Goal: Task Accomplishment & Management: Use online tool/utility

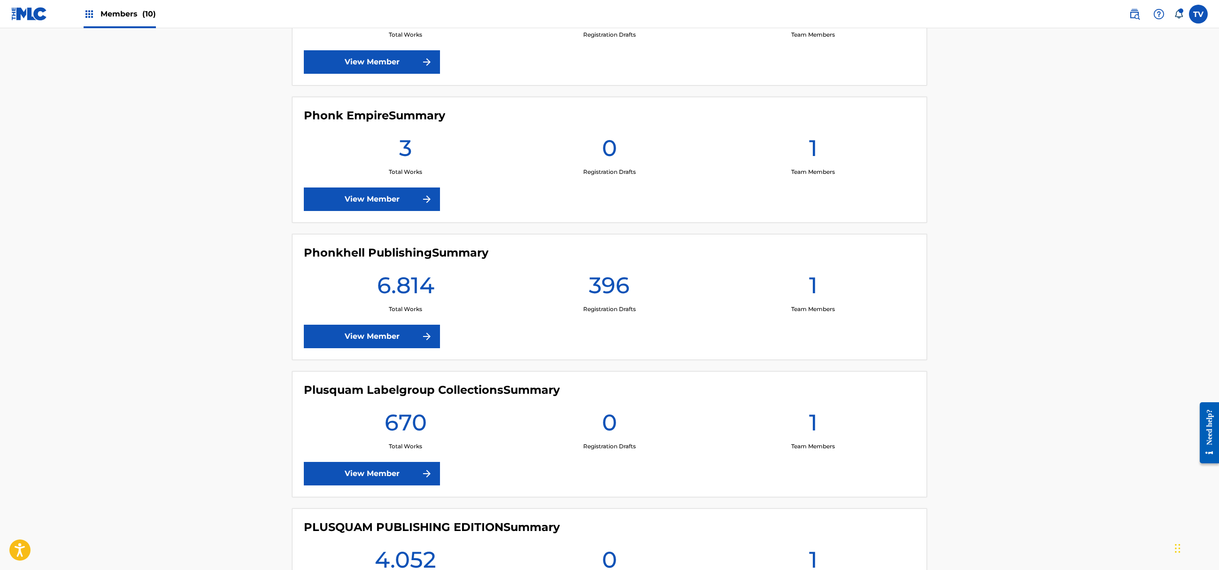
scroll to position [752, 0]
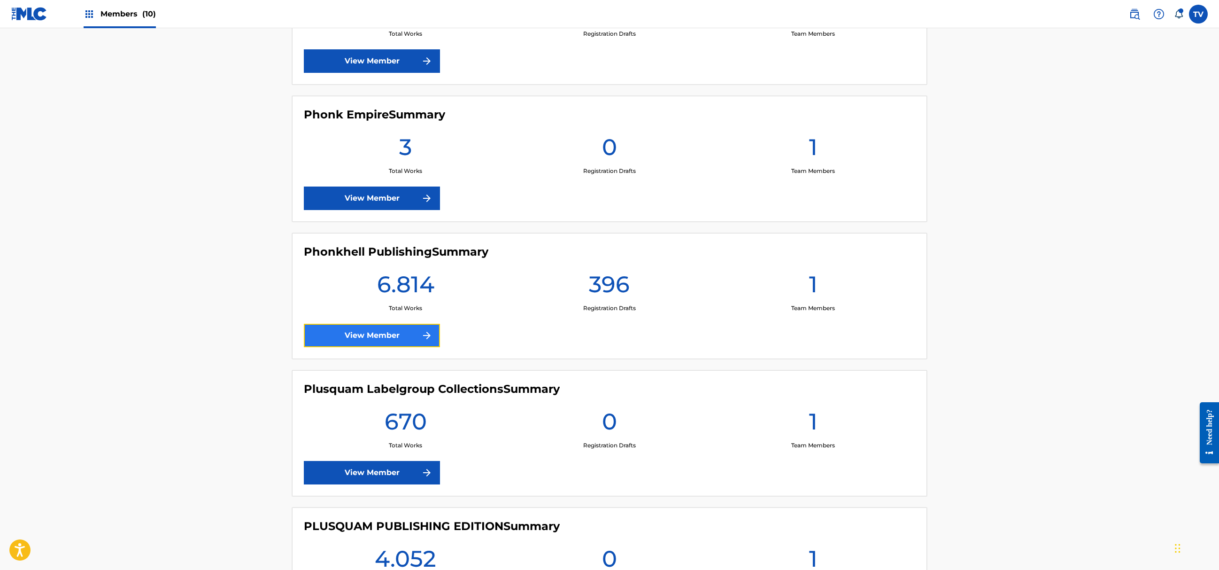
click at [395, 337] on link "View Member" at bounding box center [372, 335] width 136 height 23
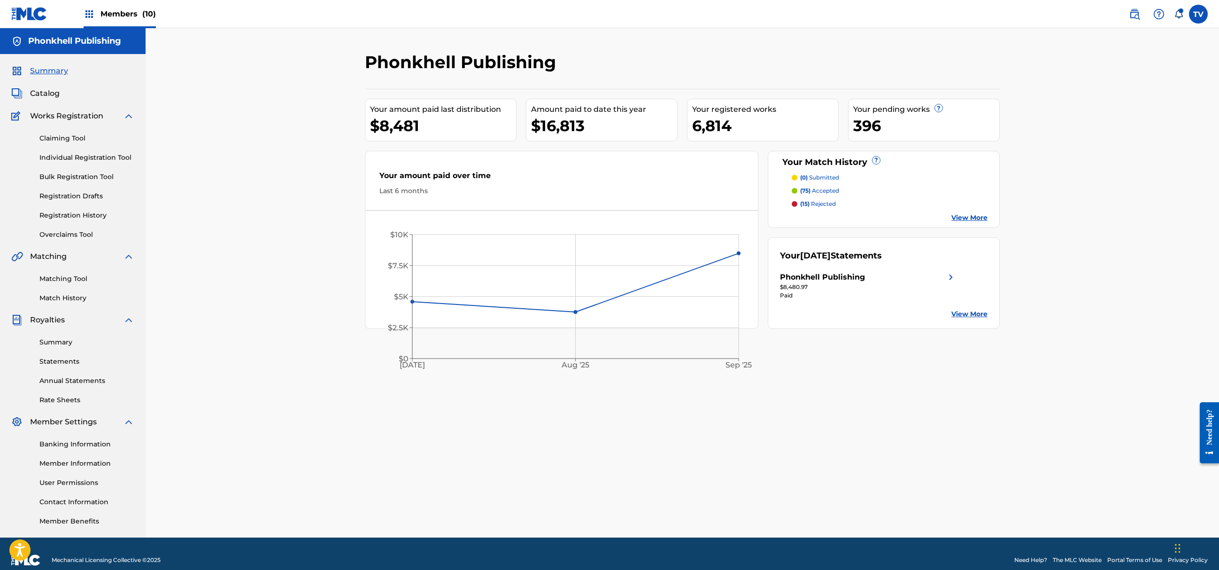
click at [49, 284] on div "Matching Tool Match History" at bounding box center [72, 282] width 123 height 41
click at [61, 279] on link "Matching Tool" at bounding box center [86, 279] width 95 height 10
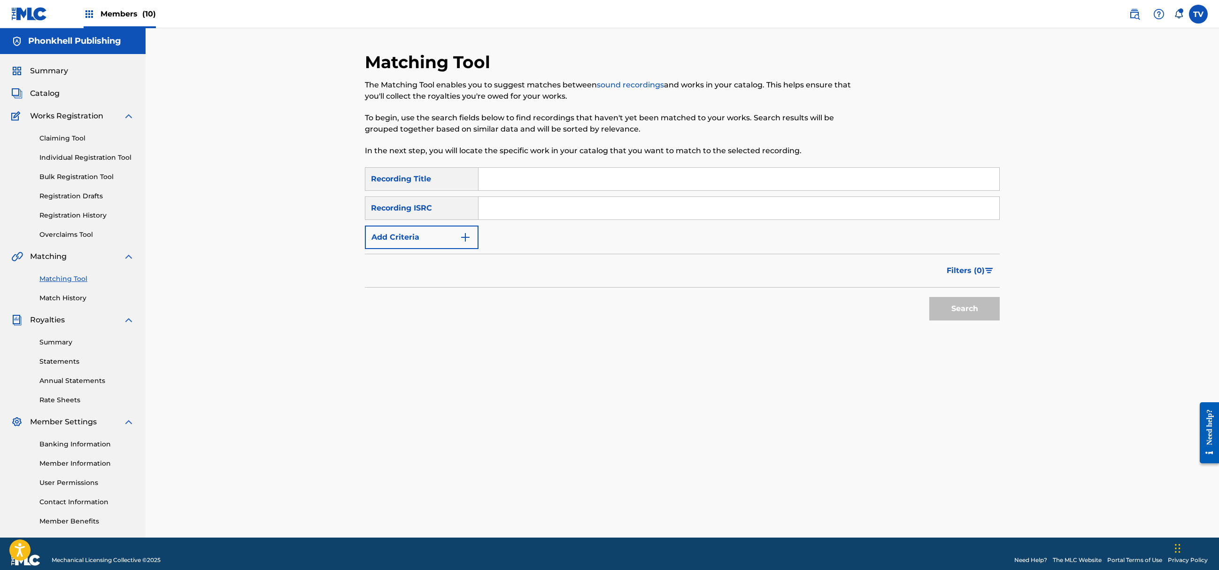
drag, startPoint x: 530, startPoint y: 211, endPoint x: 530, endPoint y: 220, distance: 9.4
click at [530, 211] on input "Search Form" at bounding box center [739, 208] width 521 height 23
paste input "GB8KE2510359"
click at [930, 297] on button "Search" at bounding box center [965, 308] width 70 height 23
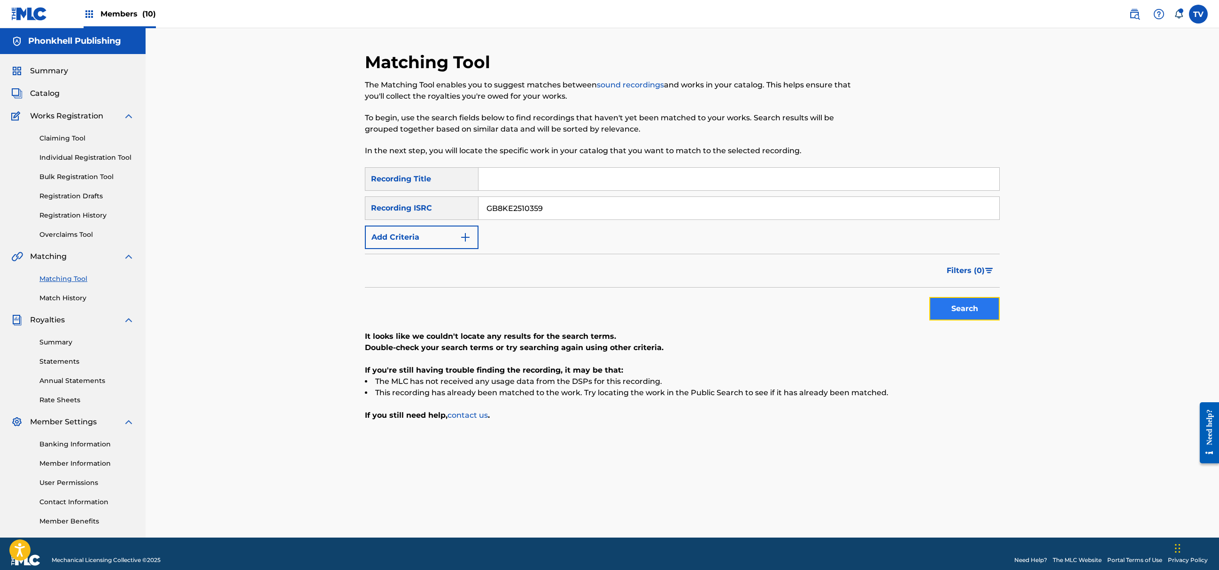
click at [974, 297] on button "Search" at bounding box center [965, 308] width 70 height 23
drag, startPoint x: 562, startPoint y: 202, endPoint x: 325, endPoint y: 192, distance: 237.4
click at [341, 187] on div "Matching Tool The Matching Tool enables you to suggest matches between sound re…" at bounding box center [683, 282] width 1074 height 509
paste input "61"
click at [930, 297] on button "Search" at bounding box center [965, 308] width 70 height 23
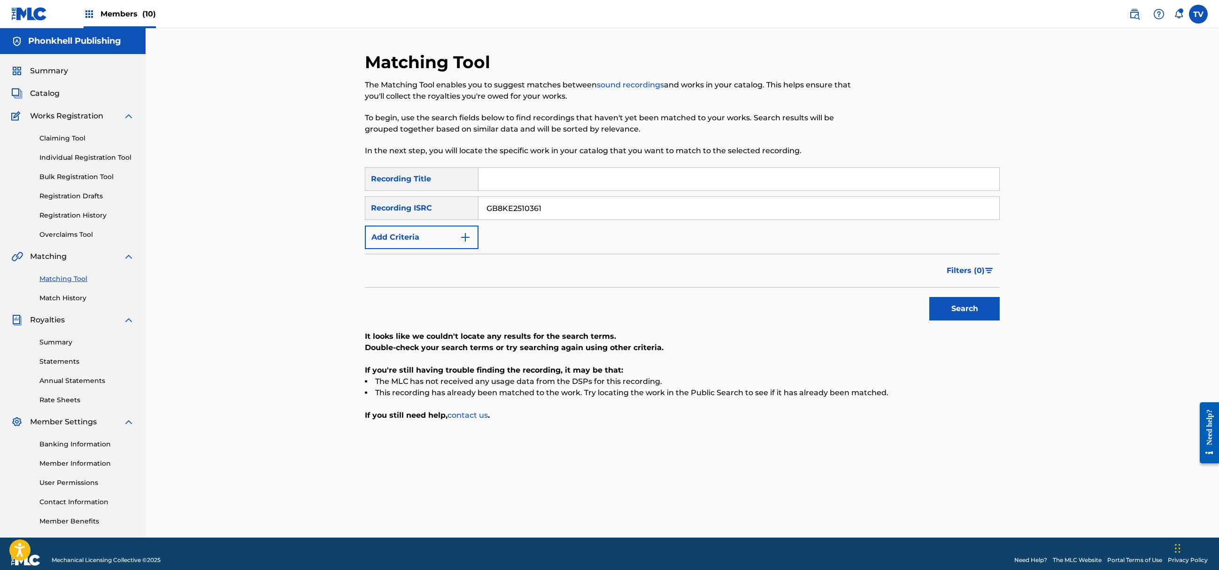
drag, startPoint x: 543, startPoint y: 205, endPoint x: 403, endPoint y: 221, distance: 141.3
click at [397, 213] on div "SearchWithCriteria4d23985e-09fd-46f5-9874-69200293f22c Recording ISRC GB8KE2510…" at bounding box center [682, 207] width 635 height 23
paste input "2135"
click at [930, 297] on button "Search" at bounding box center [965, 308] width 70 height 23
drag, startPoint x: 550, startPoint y: 213, endPoint x: 329, endPoint y: 209, distance: 220.8
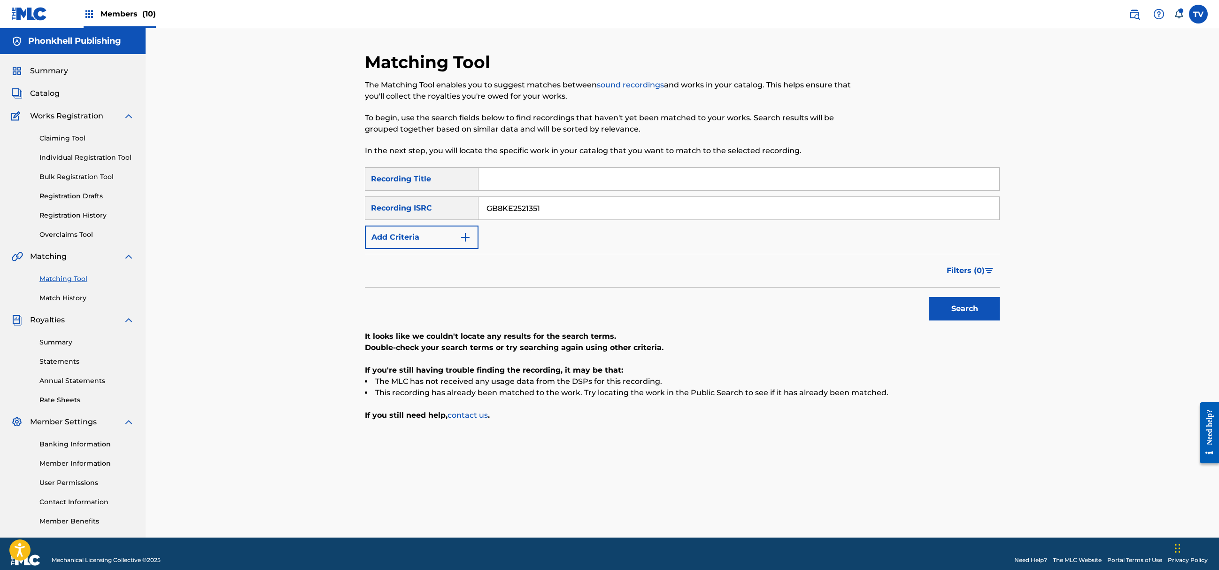
click at [328, 207] on div "Matching Tool The Matching Tool enables you to suggest matches between sound re…" at bounding box center [683, 282] width 1074 height 509
paste input "18782"
click at [930, 297] on button "Search" at bounding box center [965, 308] width 70 height 23
drag, startPoint x: 558, startPoint y: 212, endPoint x: 389, endPoint y: 222, distance: 169.4
click at [389, 222] on div "SearchWithCriteria76fca692-e18f-43a0-bf3c-4b91557740be Recording Title SearchWi…" at bounding box center [682, 208] width 635 height 82
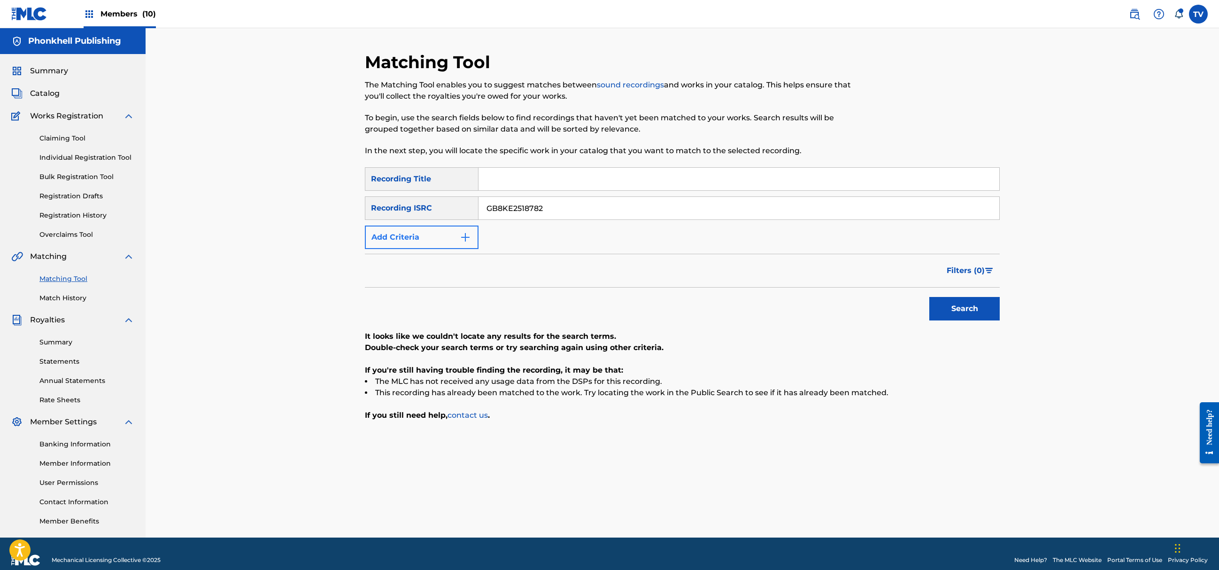
paste input "42476"
click at [930, 297] on button "Search" at bounding box center [965, 308] width 70 height 23
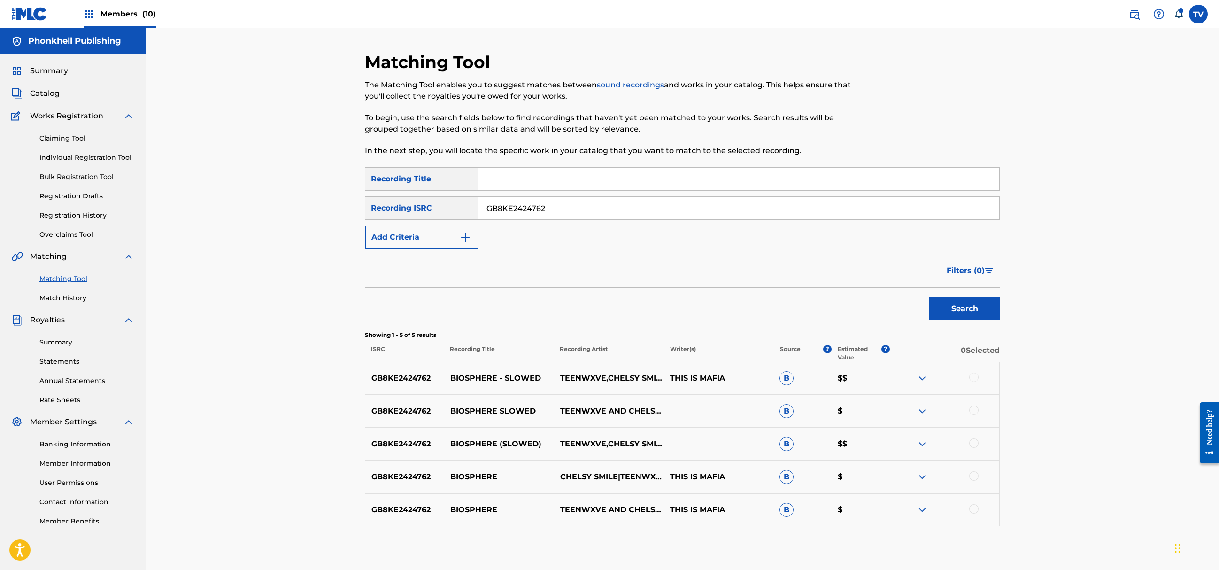
drag, startPoint x: 562, startPoint y: 209, endPoint x: 438, endPoint y: 223, distance: 125.3
click at [413, 204] on div "SearchWithCriteria4d23985e-09fd-46f5-9874-69200293f22c Recording ISRC GB8KE2424…" at bounding box center [682, 207] width 635 height 23
paste input "517413"
click at [930, 297] on button "Search" at bounding box center [965, 308] width 70 height 23
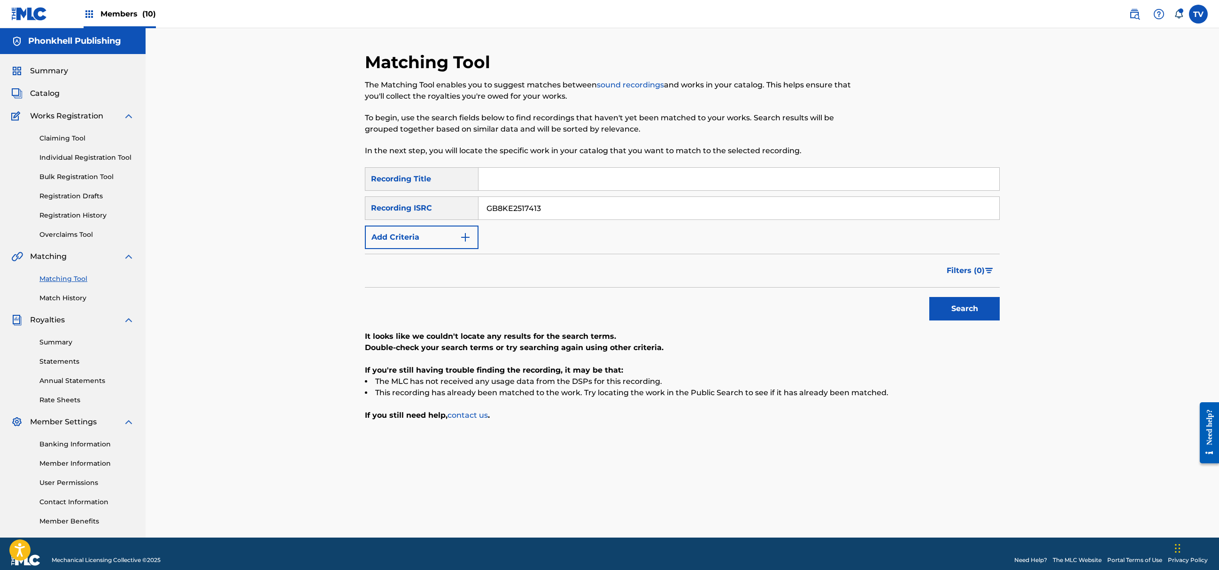
drag, startPoint x: 560, startPoint y: 207, endPoint x: 364, endPoint y: 222, distance: 196.9
click at [364, 222] on div "Matching Tool The Matching Tool enables you to suggest matches between sound re…" at bounding box center [683, 295] width 658 height 486
paste input "5747"
click at [930, 297] on button "Search" at bounding box center [965, 308] width 70 height 23
drag, startPoint x: 406, startPoint y: 212, endPoint x: 397, endPoint y: 222, distance: 13.3
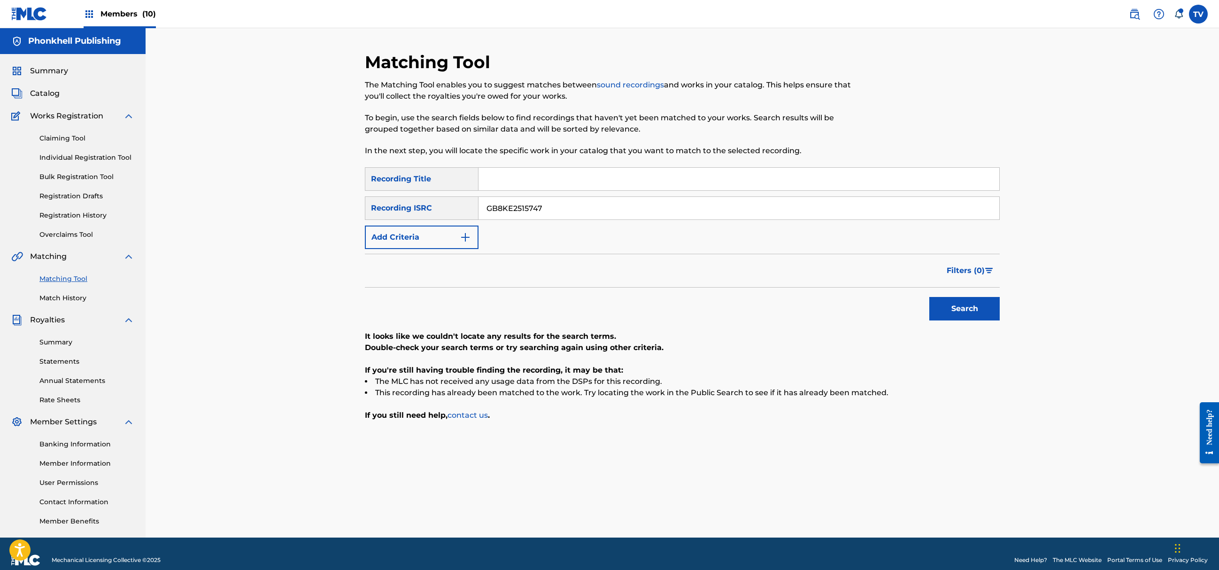
click at [402, 213] on div "SearchWithCriteria4d23985e-09fd-46f5-9874-69200293f22c Recording ISRC GB8KE2515…" at bounding box center [682, 207] width 635 height 23
paste input "499"
click at [930, 297] on button "Search" at bounding box center [965, 308] width 70 height 23
drag, startPoint x: 474, startPoint y: 210, endPoint x: 427, endPoint y: 217, distance: 47.0
click at [427, 217] on div "SearchWithCriteria4d23985e-09fd-46f5-9874-69200293f22c Recording ISRC GB8KE2515…" at bounding box center [682, 207] width 635 height 23
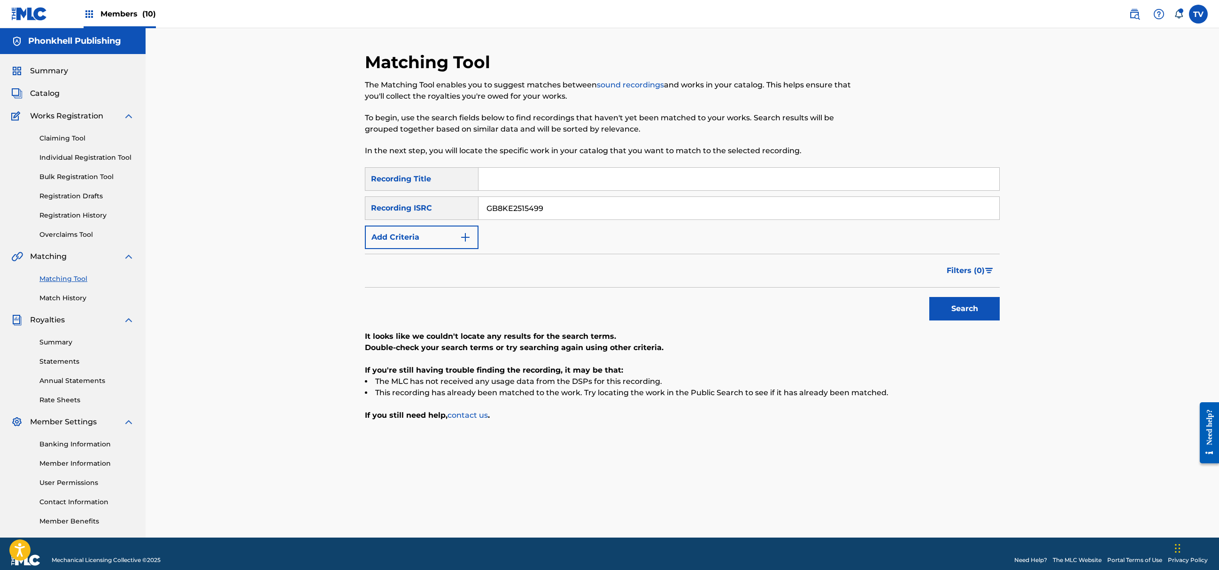
paste input "2607"
click at [930, 297] on button "Search" at bounding box center [965, 308] width 70 height 23
drag, startPoint x: 570, startPoint y: 206, endPoint x: 339, endPoint y: 217, distance: 231.8
click at [339, 217] on div "Matching Tool The Matching Tool enables you to suggest matches between sound re…" at bounding box center [683, 282] width 1074 height 509
paste input "FR96X2596913"
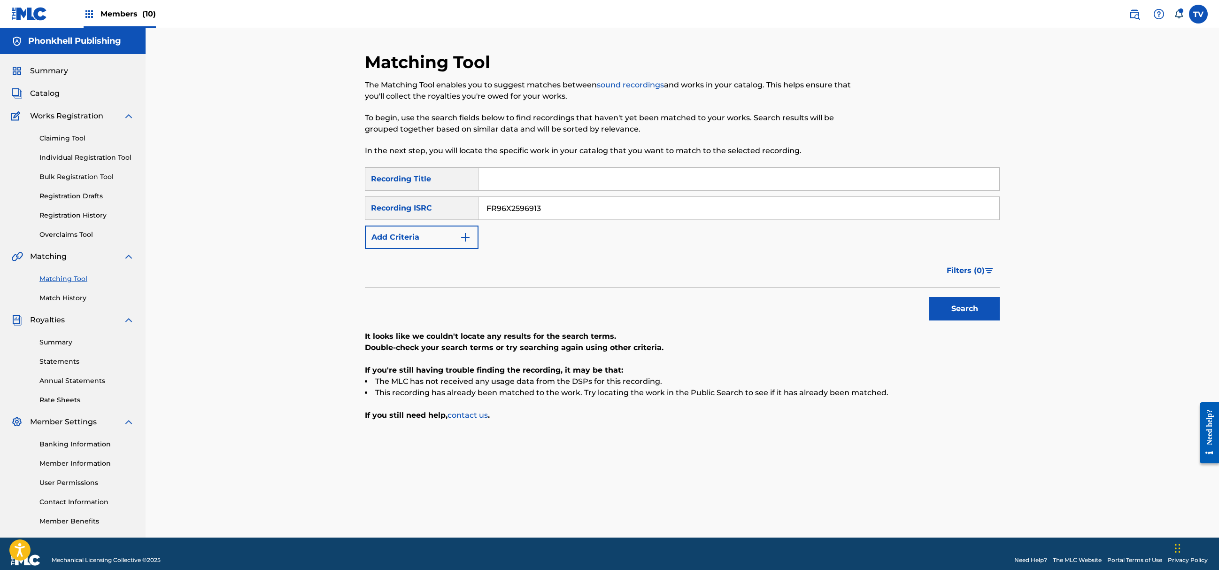
click at [930, 297] on button "Search" at bounding box center [965, 308] width 70 height 23
drag, startPoint x: 547, startPoint y: 214, endPoint x: 324, endPoint y: 222, distance: 223.2
click at [306, 222] on div "Matching Tool The Matching Tool enables you to suggest matches between sound re…" at bounding box center [683, 282] width 1074 height 509
paste input "DGA0H2448967"
click at [930, 297] on button "Search" at bounding box center [965, 308] width 70 height 23
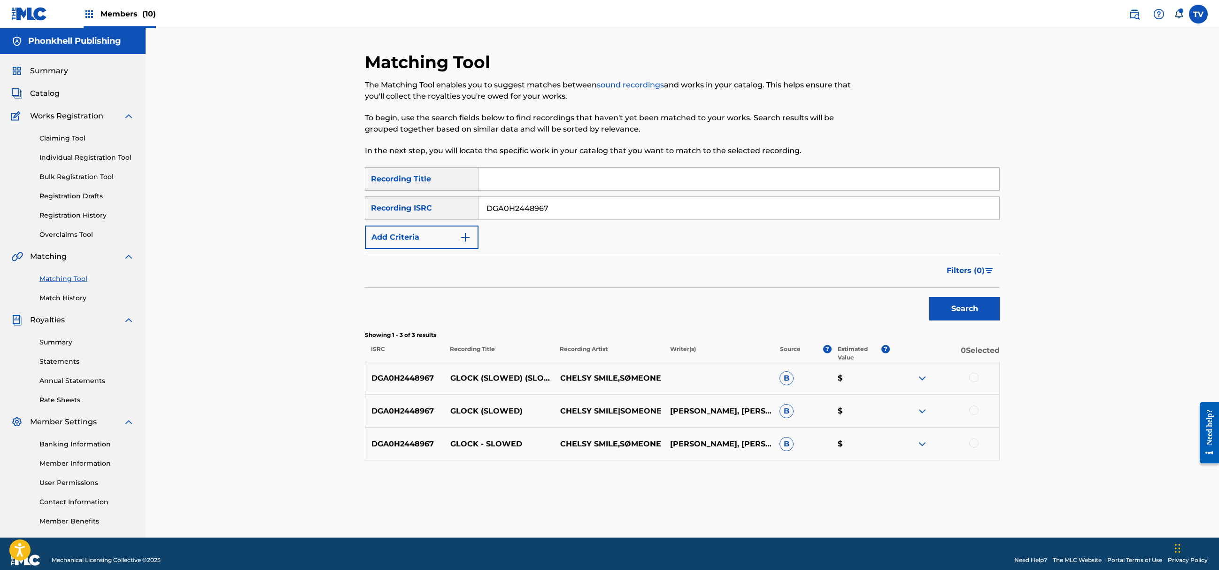
drag, startPoint x: 530, startPoint y: 208, endPoint x: 373, endPoint y: 222, distance: 158.0
click at [373, 222] on div "SearchWithCriteria76fca692-e18f-43a0-bf3c-4b91557740be Recording Title SearchWi…" at bounding box center [682, 208] width 635 height 82
paste input "FRX762423963"
click at [930, 297] on button "Search" at bounding box center [965, 308] width 70 height 23
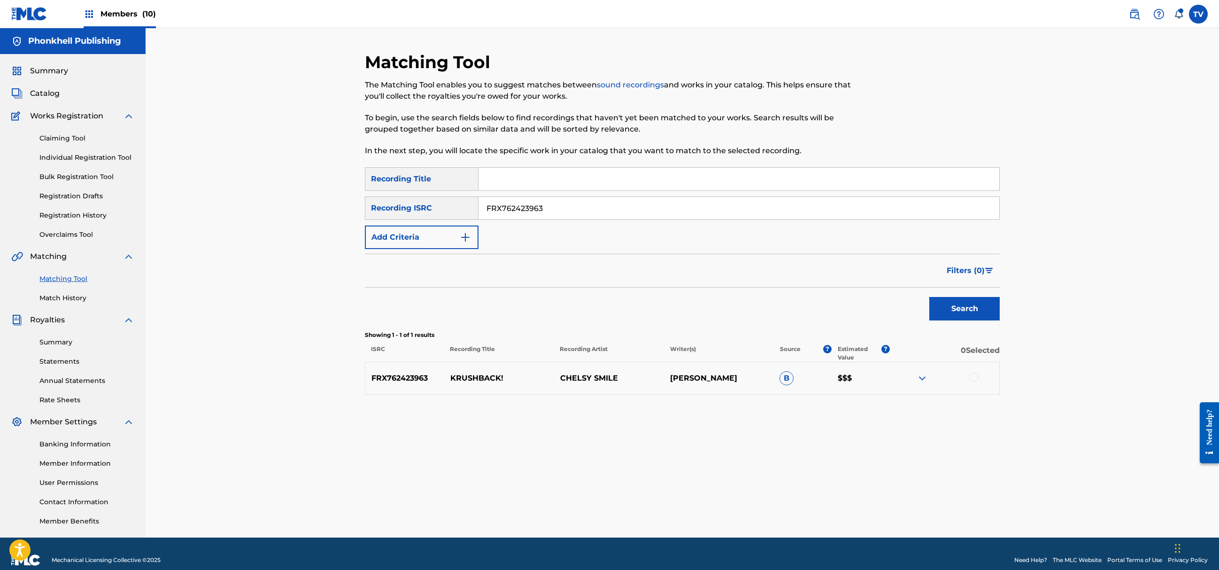
drag, startPoint x: 424, startPoint y: 207, endPoint x: 311, endPoint y: 205, distance: 112.7
click at [309, 206] on div "Matching Tool The Matching Tool enables you to suggest matches between sound re…" at bounding box center [683, 282] width 1074 height 509
paste input "202415848"
click at [930, 297] on button "Search" at bounding box center [965, 308] width 70 height 23
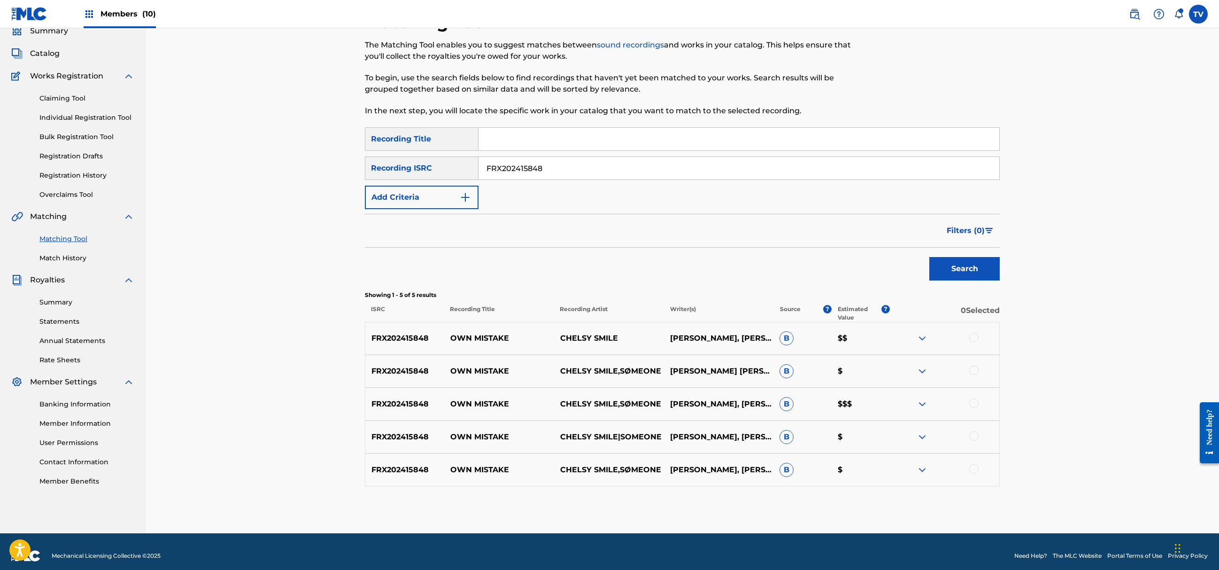
scroll to position [49, 0]
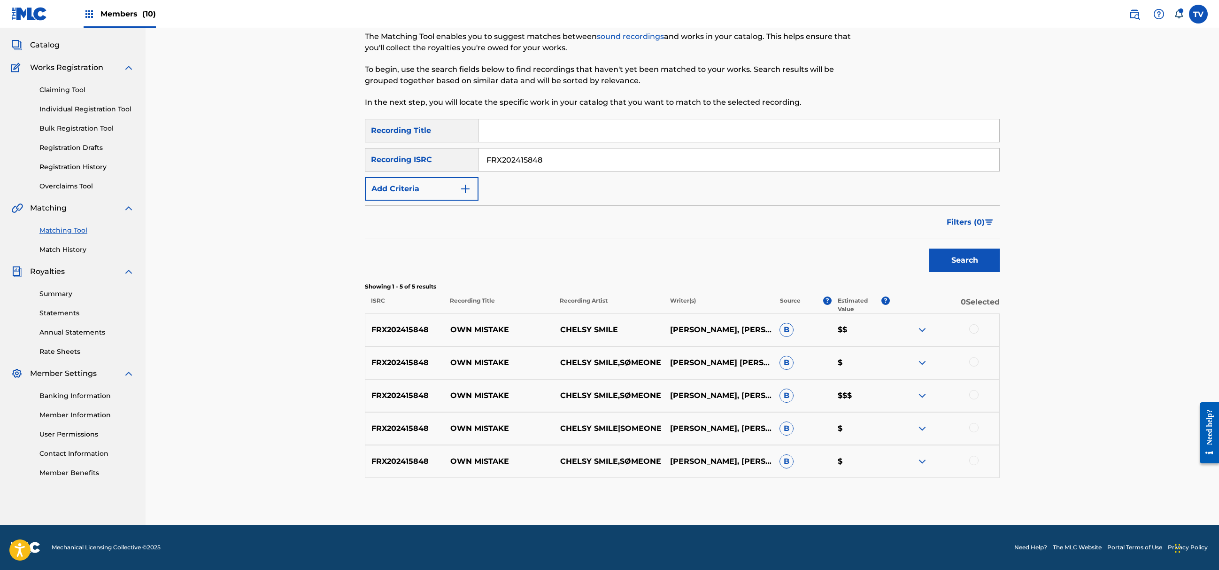
drag, startPoint x: 443, startPoint y: 168, endPoint x: 477, endPoint y: 229, distance: 70.2
click at [432, 170] on div "SearchWithCriteria4d23985e-09fd-46f5-9874-69200293f22c Recording ISRC FRX202415…" at bounding box center [682, 159] width 635 height 23
paste input "DGA0Q2370925"
click at [930, 248] on button "Search" at bounding box center [965, 259] width 70 height 23
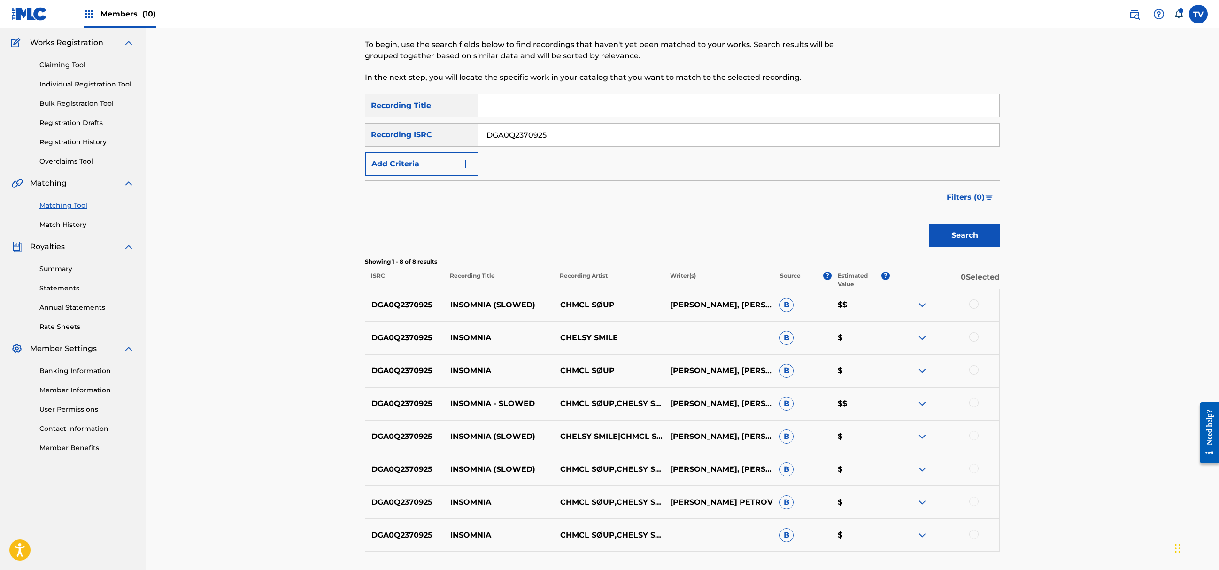
scroll to position [147, 0]
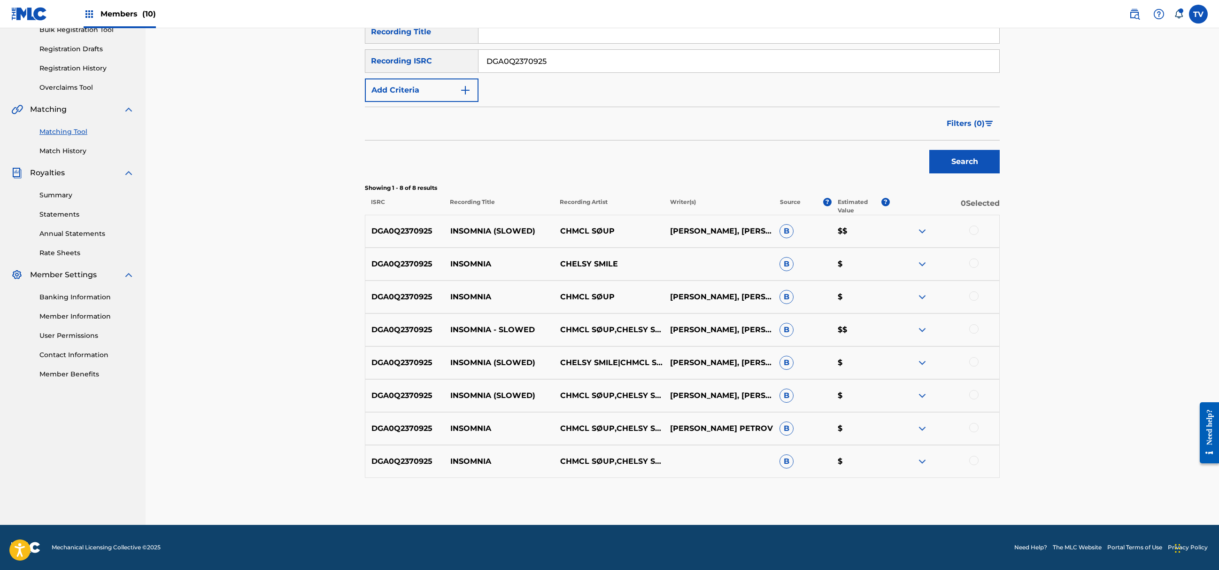
drag, startPoint x: 568, startPoint y: 57, endPoint x: 408, endPoint y: 61, distance: 160.2
click at [408, 61] on div "SearchWithCriteria4d23985e-09fd-46f5-9874-69200293f22c Recording ISRC DGA0Q2370…" at bounding box center [682, 60] width 635 height 23
paste input "L2350121"
click at [930, 150] on button "Search" at bounding box center [965, 161] width 70 height 23
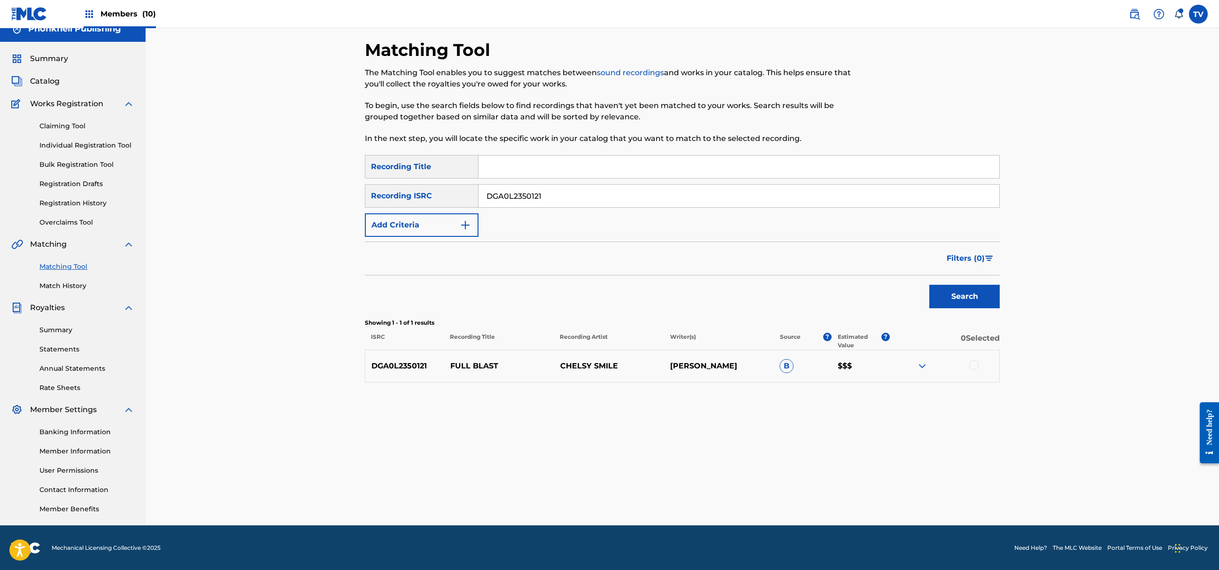
drag, startPoint x: 488, startPoint y: 202, endPoint x: 384, endPoint y: 209, distance: 105.0
click at [372, 202] on div "SearchWithCriteria4d23985e-09fd-46f5-9874-69200293f22c Recording ISRC DGA0L2350…" at bounding box center [682, 195] width 635 height 23
paste input "62343609"
click at [930, 285] on button "Search" at bounding box center [965, 296] width 70 height 23
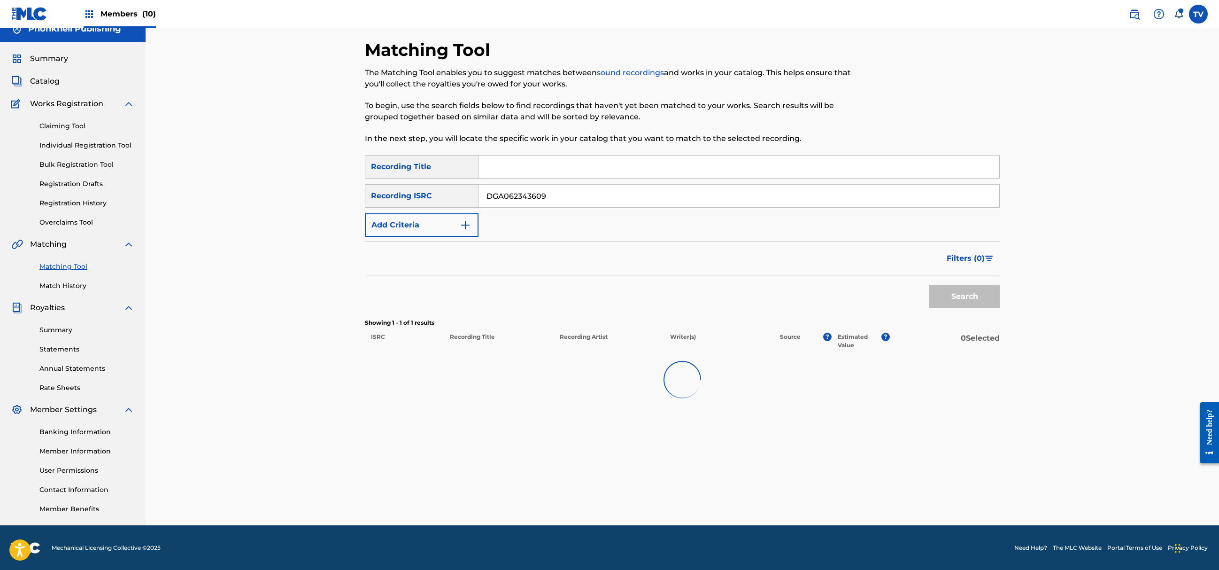
scroll to position [147, 0]
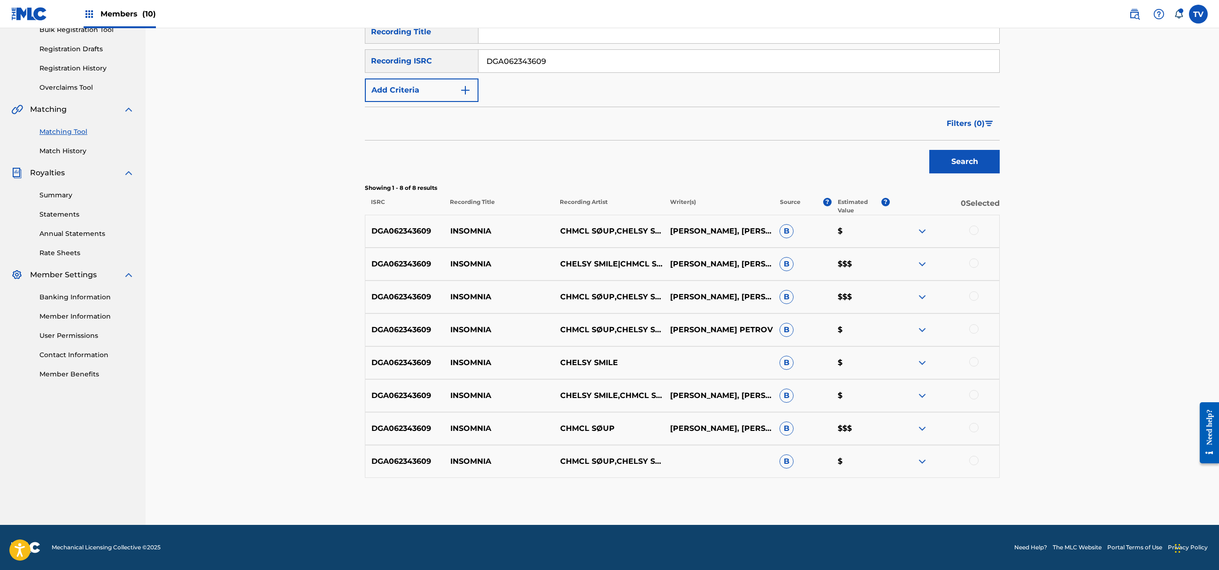
drag, startPoint x: 564, startPoint y: 60, endPoint x: 382, endPoint y: 59, distance: 181.3
click at [382, 59] on div "SearchWithCriteria4d23985e-09fd-46f5-9874-69200293f22c Recording ISRC DGA062343…" at bounding box center [682, 60] width 635 height 23
paste input "Q2491488"
type input "DGA0Q2491488"
click at [930, 150] on button "Search" at bounding box center [965, 161] width 70 height 23
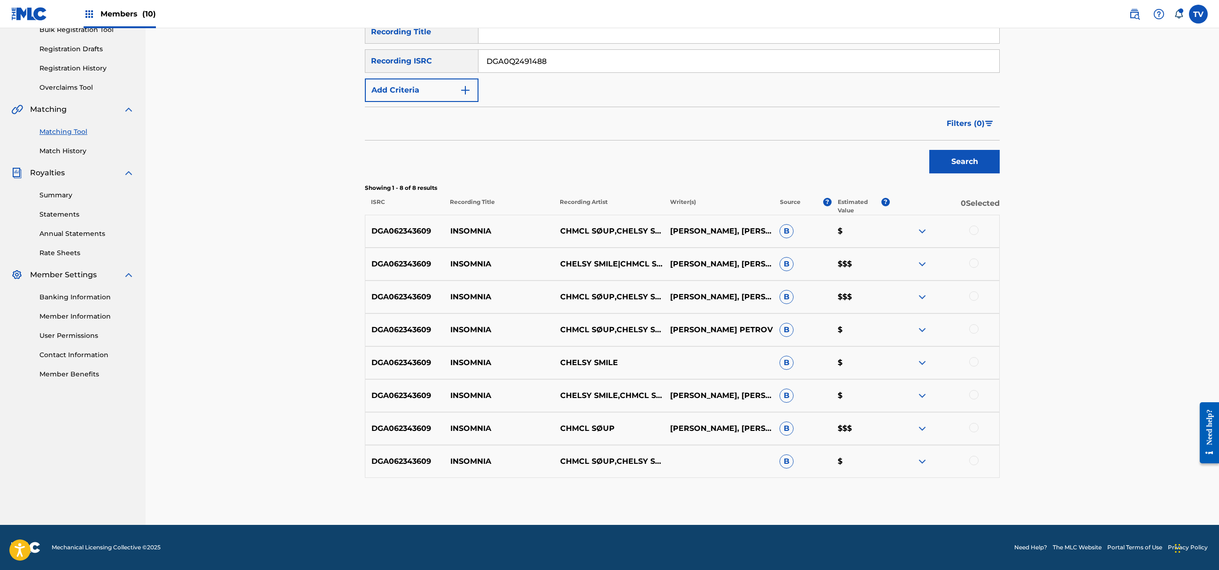
scroll to position [12, 0]
